Goal: Transaction & Acquisition: Purchase product/service

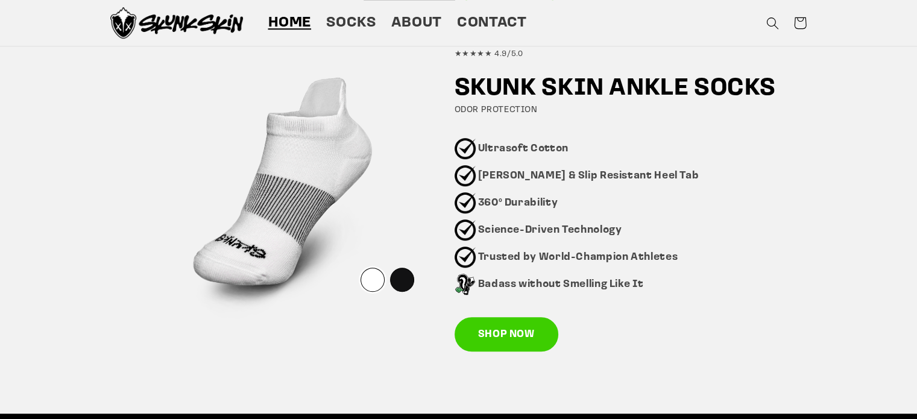
scroll to position [765, 0]
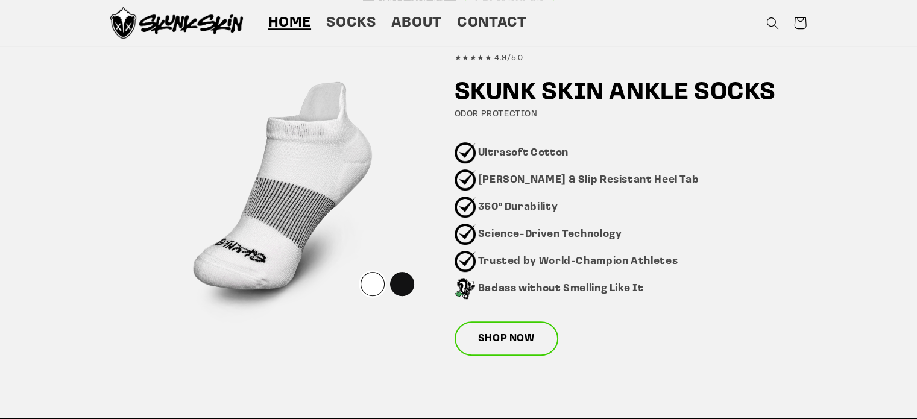
click at [508, 335] on link "SHOP NOW" at bounding box center [507, 338] width 104 height 35
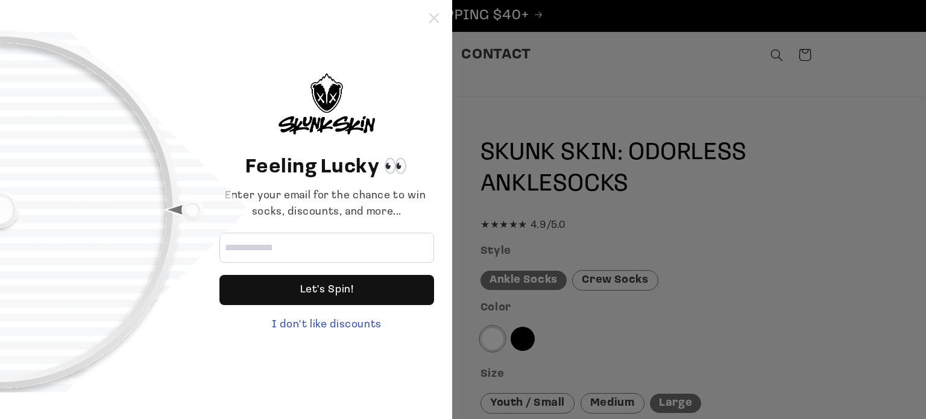
click at [434, 20] on icon at bounding box center [434, 18] width 10 height 10
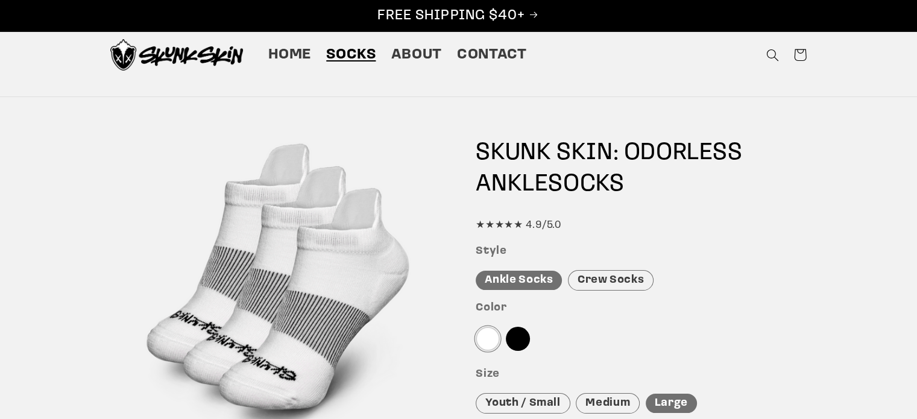
scroll to position [261, 0]
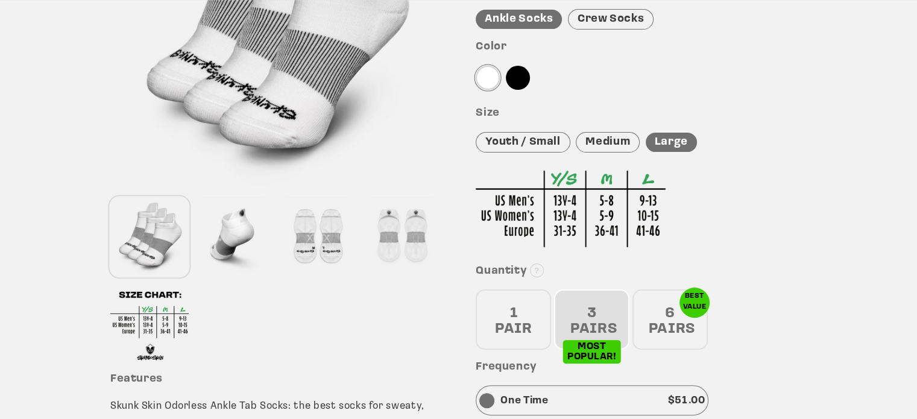
click at [683, 320] on div "6 PAIRS" at bounding box center [670, 319] width 75 height 60
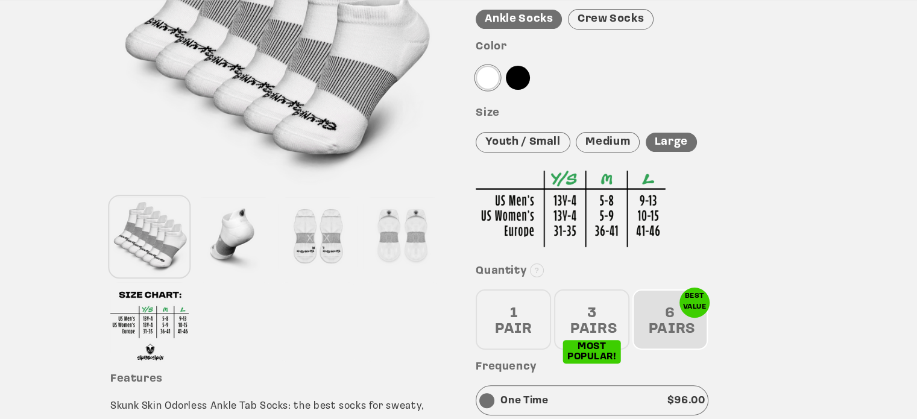
click at [610, 309] on div "3 PAIRS" at bounding box center [591, 319] width 75 height 60
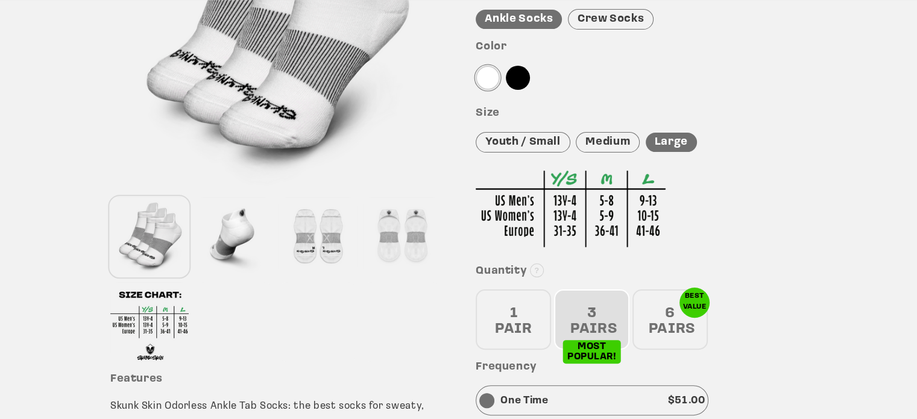
click at [525, 81] on div at bounding box center [518, 78] width 24 height 24
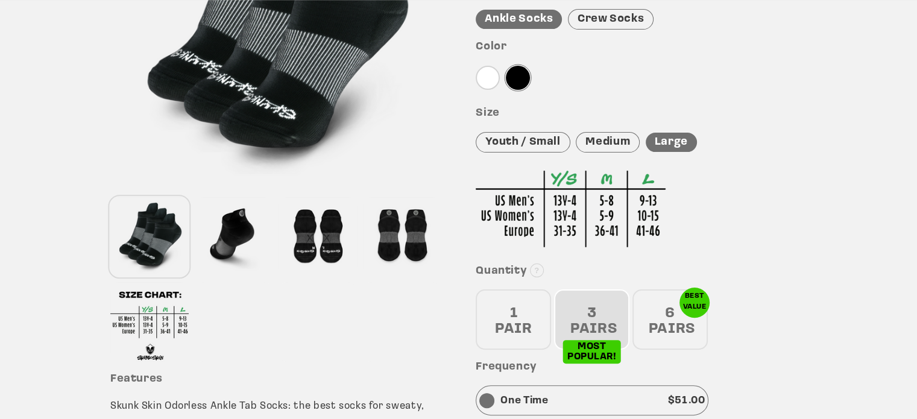
click at [493, 80] on div at bounding box center [488, 78] width 24 height 24
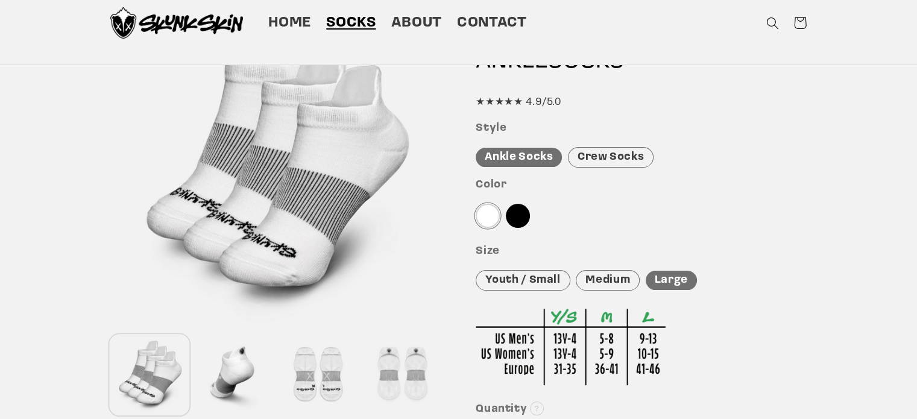
scroll to position [115, 0]
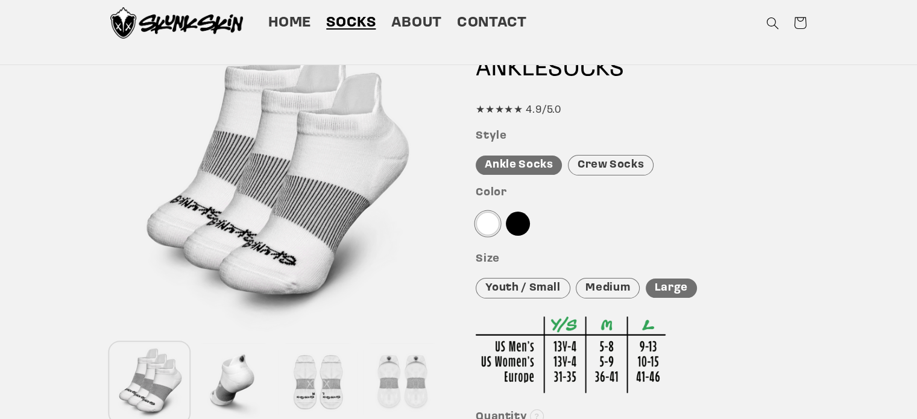
drag, startPoint x: 608, startPoint y: 159, endPoint x: 619, endPoint y: 156, distance: 11.3
click at [617, 157] on div "Crew Socks" at bounding box center [611, 165] width 86 height 21
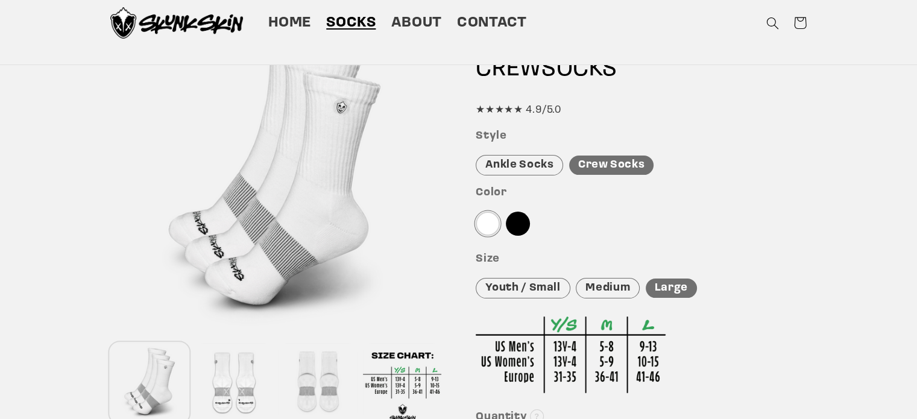
scroll to position [0, 0]
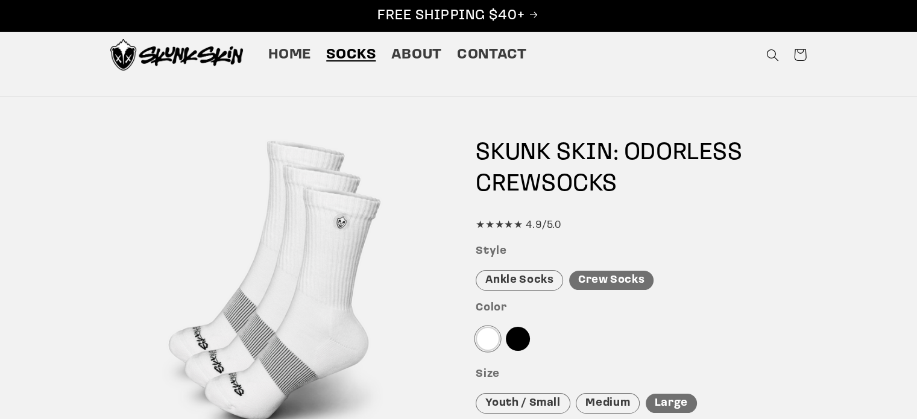
click at [550, 270] on div "Style Ankle Socks Crew Socks" at bounding box center [641, 268] width 331 height 46
click at [549, 271] on div "Ankle Socks" at bounding box center [519, 280] width 87 height 21
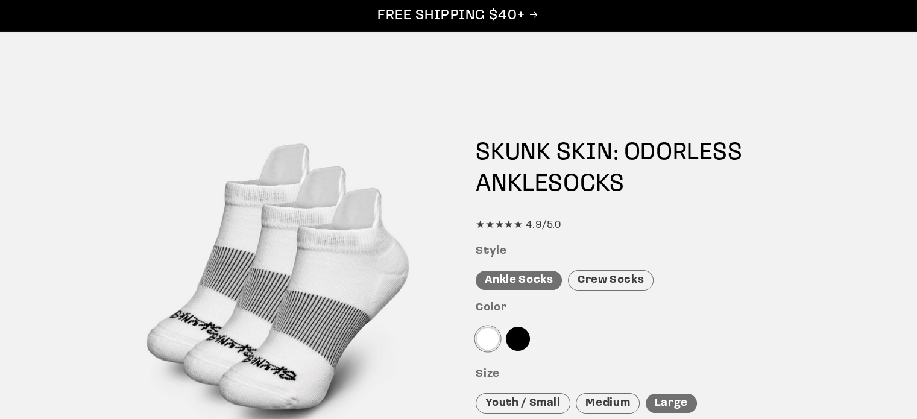
scroll to position [261, 0]
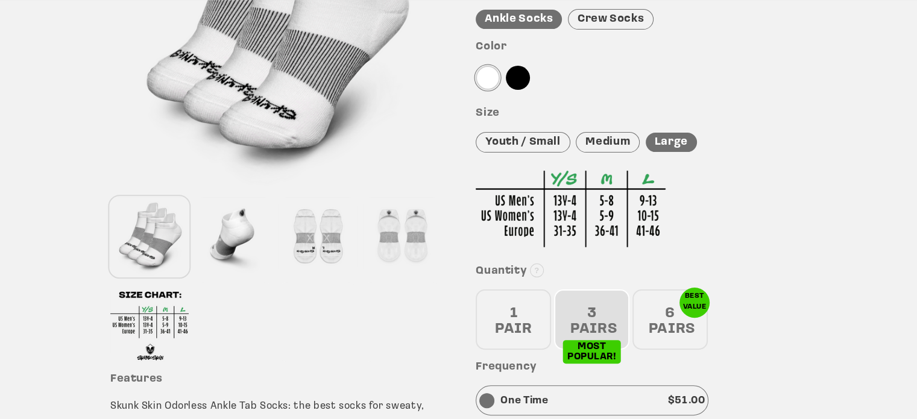
click at [335, 241] on div at bounding box center [318, 237] width 78 height 80
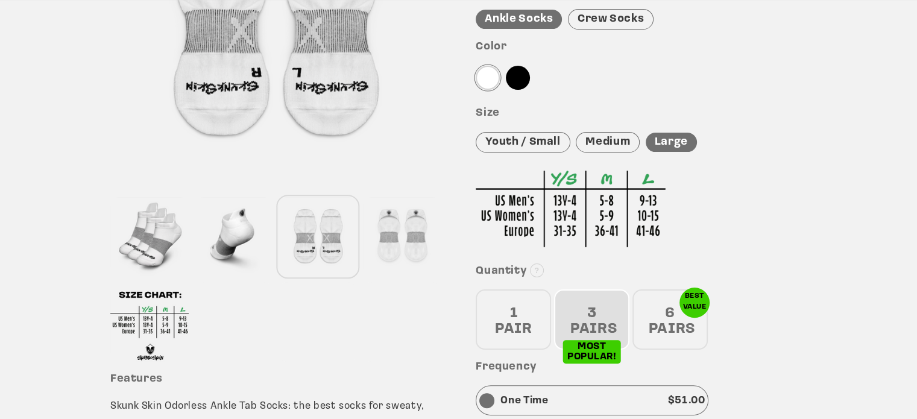
click at [224, 233] on div at bounding box center [234, 237] width 78 height 80
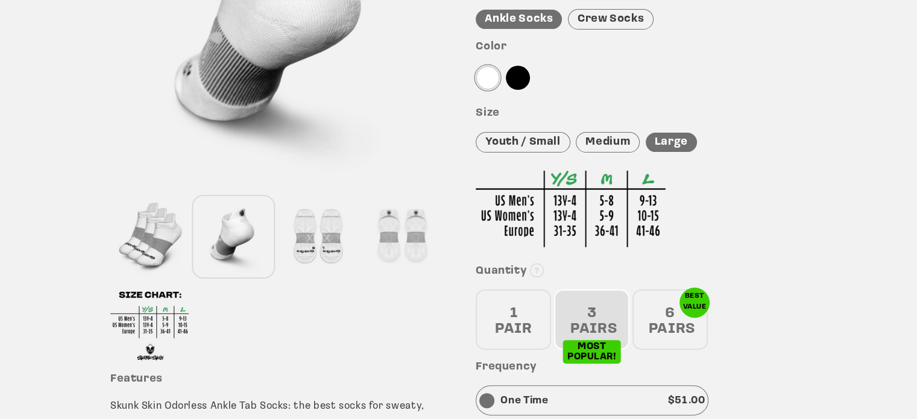
click at [379, 243] on div at bounding box center [402, 237] width 78 height 80
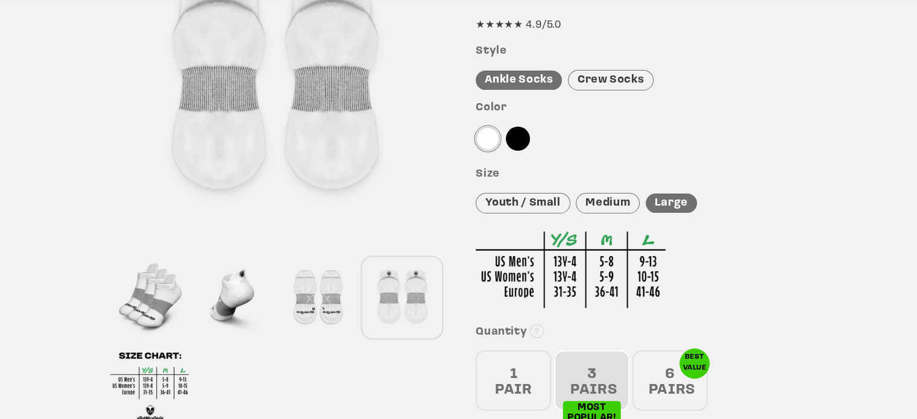
scroll to position [0, 0]
